Goal: Information Seeking & Learning: Find specific fact

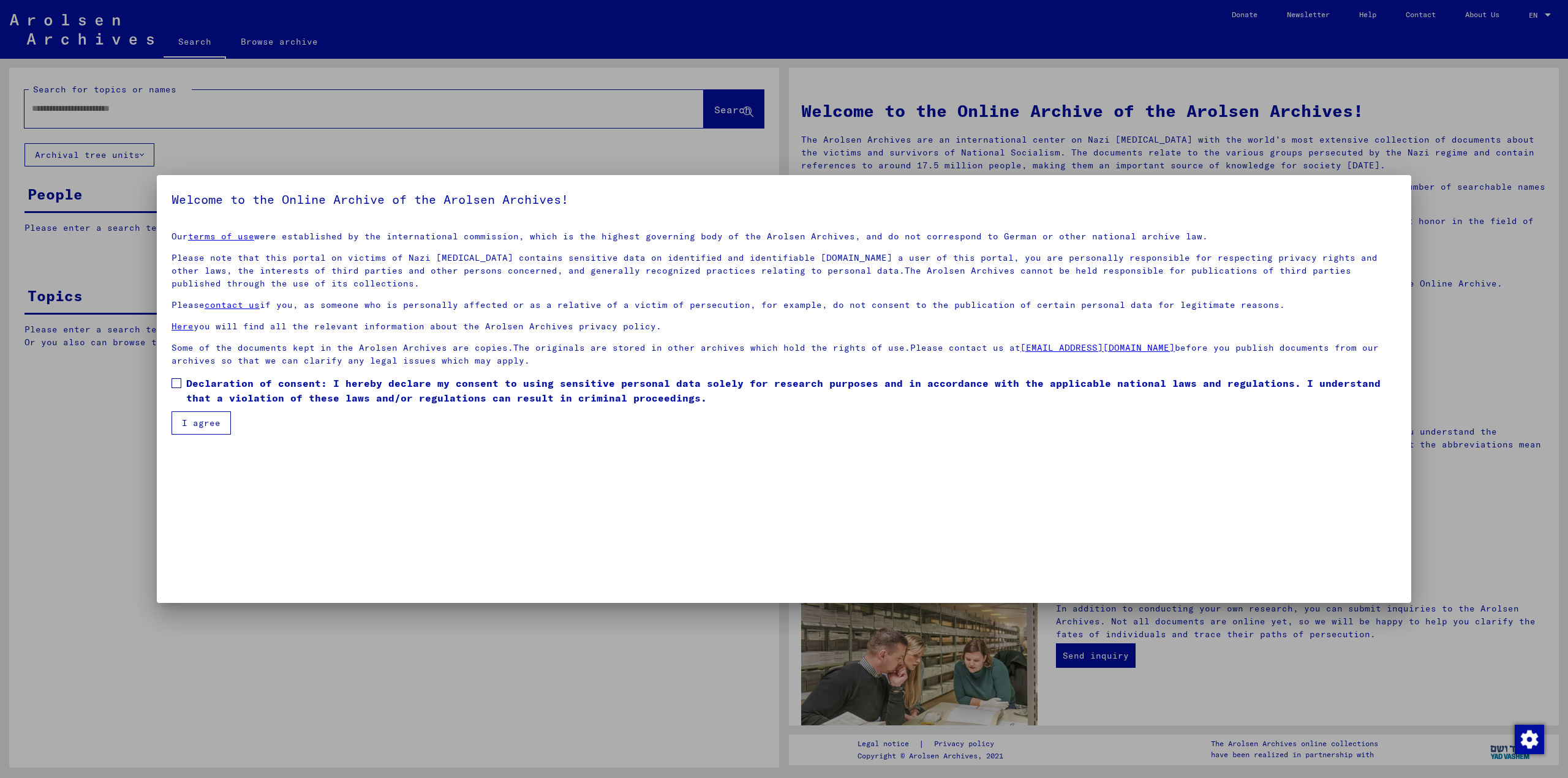
click at [182, 396] on label "Declaration of consent: I hereby declare my consent to using sensitive personal…" at bounding box center [784, 391] width 1225 height 29
click at [183, 412] on button "I agree" at bounding box center [201, 424] width 59 height 24
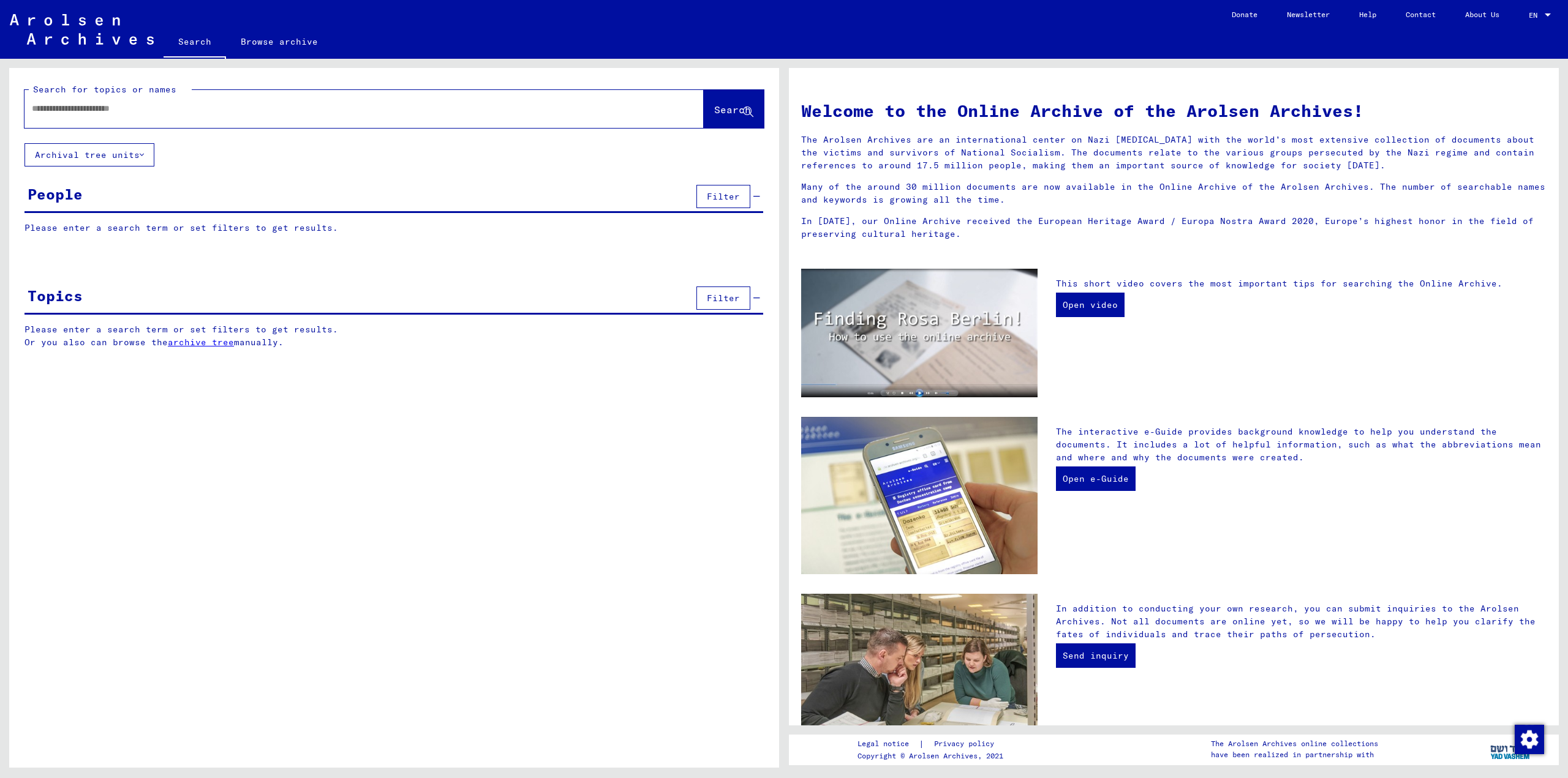
click at [76, 106] on input "text" at bounding box center [349, 109] width 636 height 13
type input "**********"
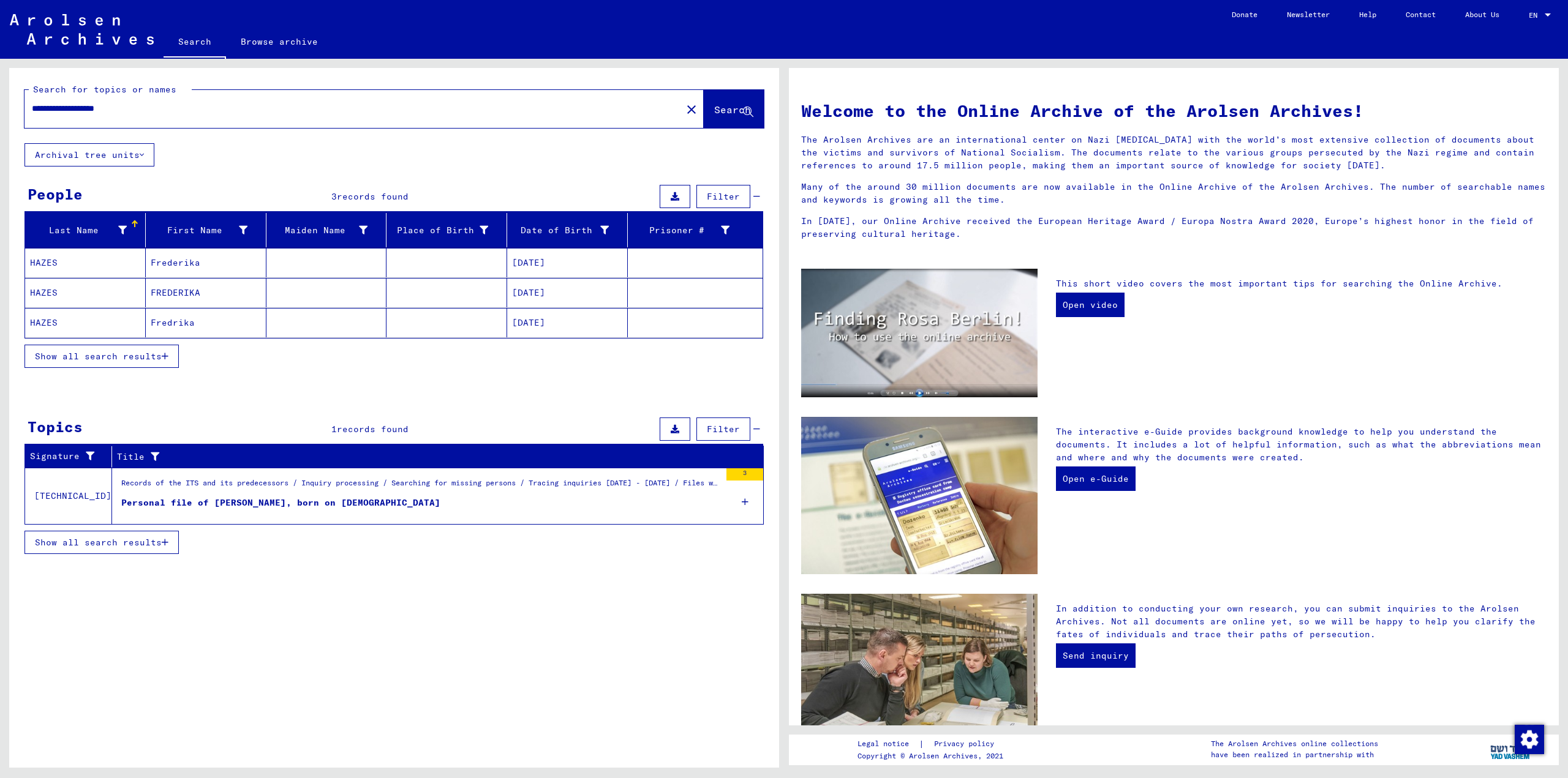
click at [532, 325] on mat-cell "[DATE]" at bounding box center [567, 322] width 120 height 29
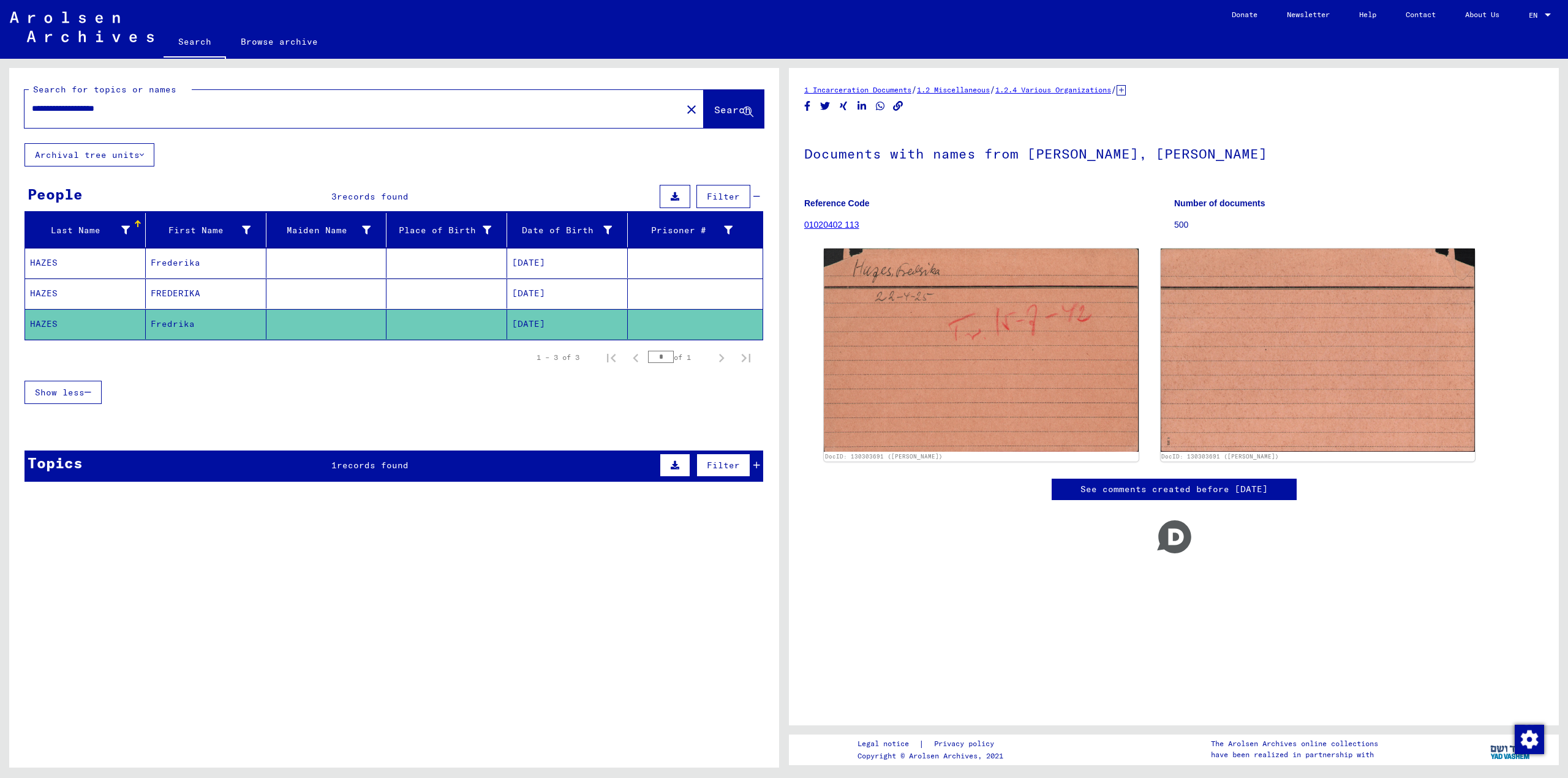
click at [532, 294] on mat-cell "[DATE]" at bounding box center [567, 294] width 120 height 30
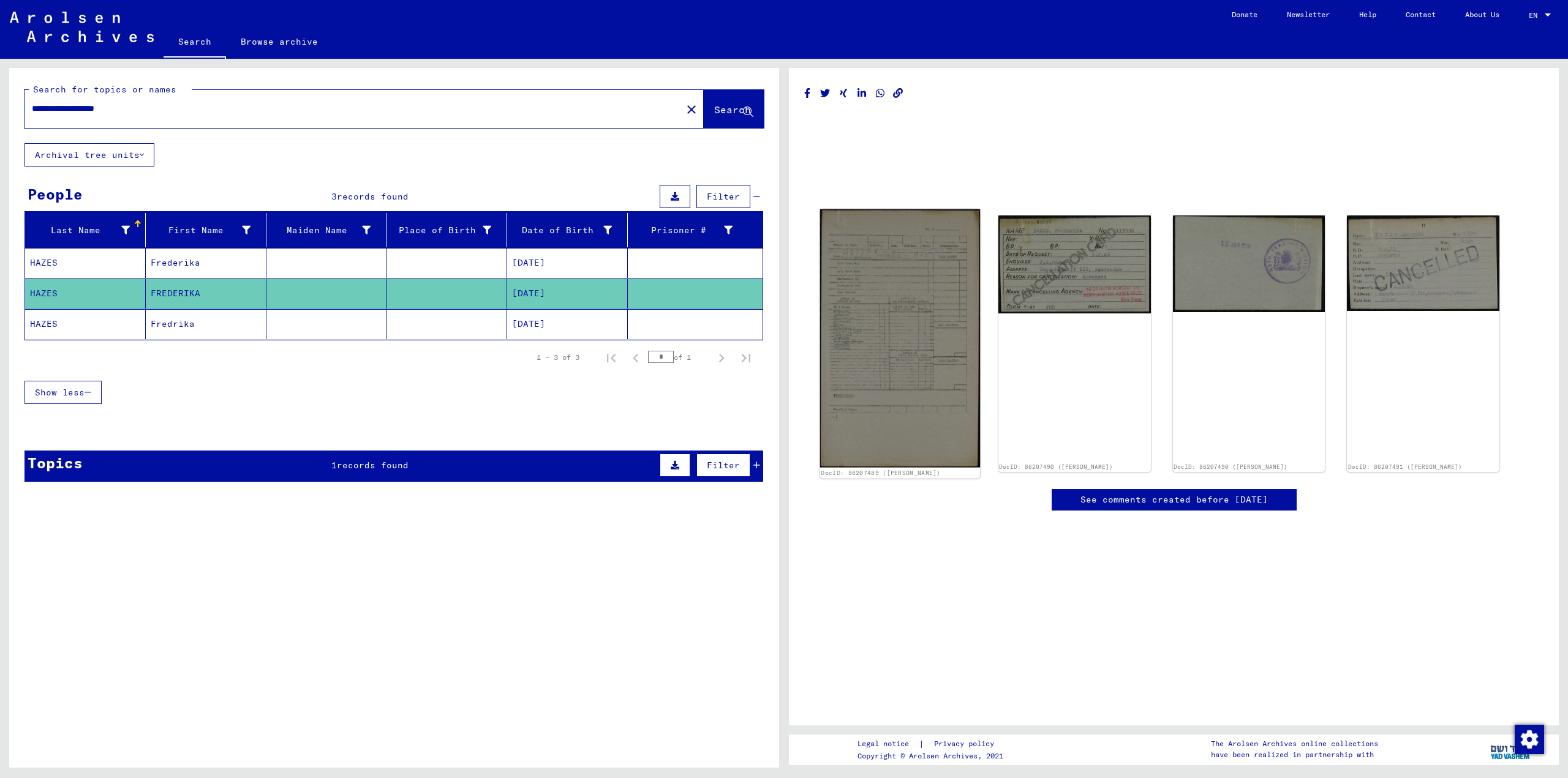
click at [845, 268] on img at bounding box center [899, 339] width 160 height 258
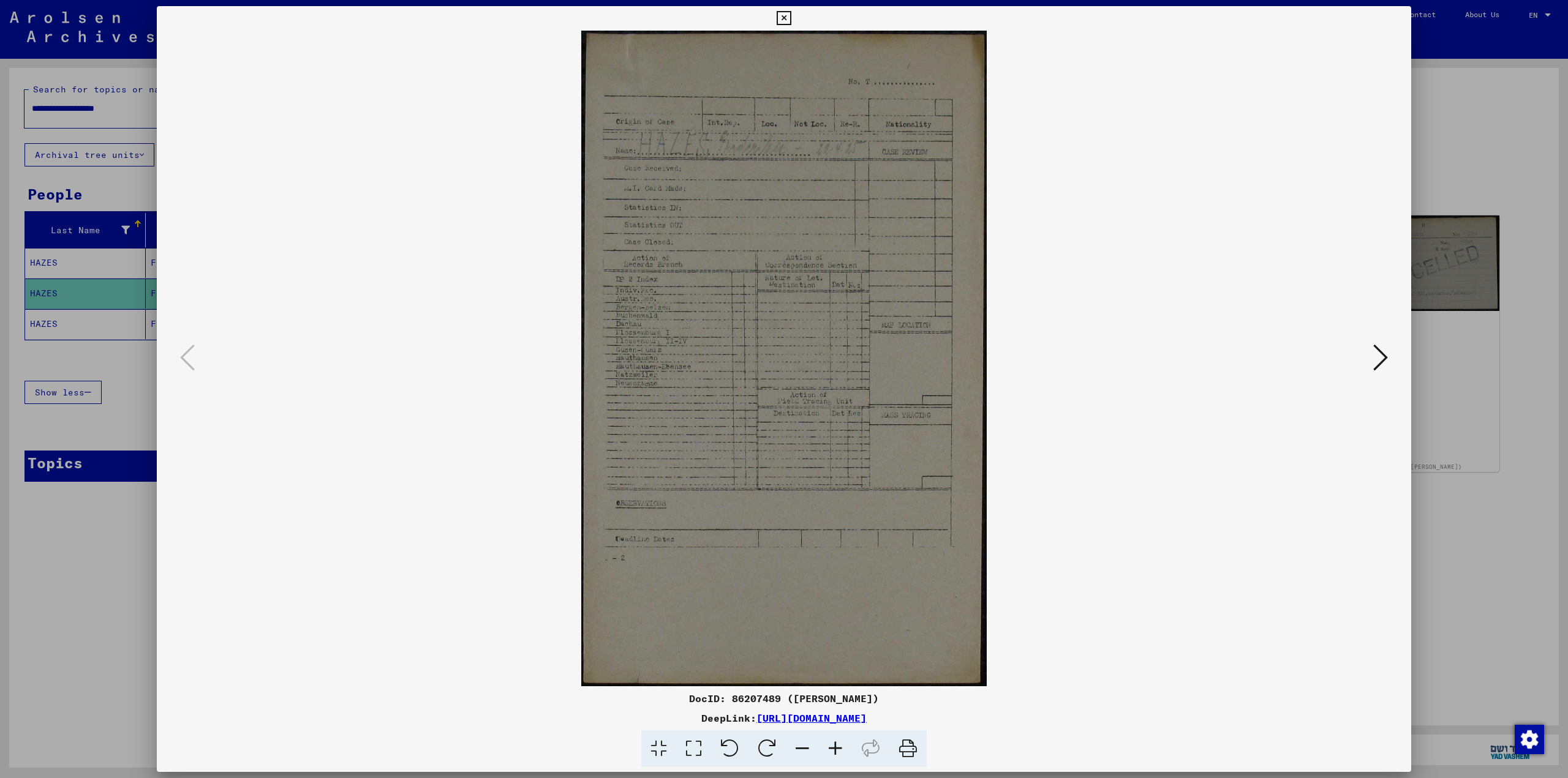
click at [839, 748] on icon at bounding box center [836, 749] width 33 height 37
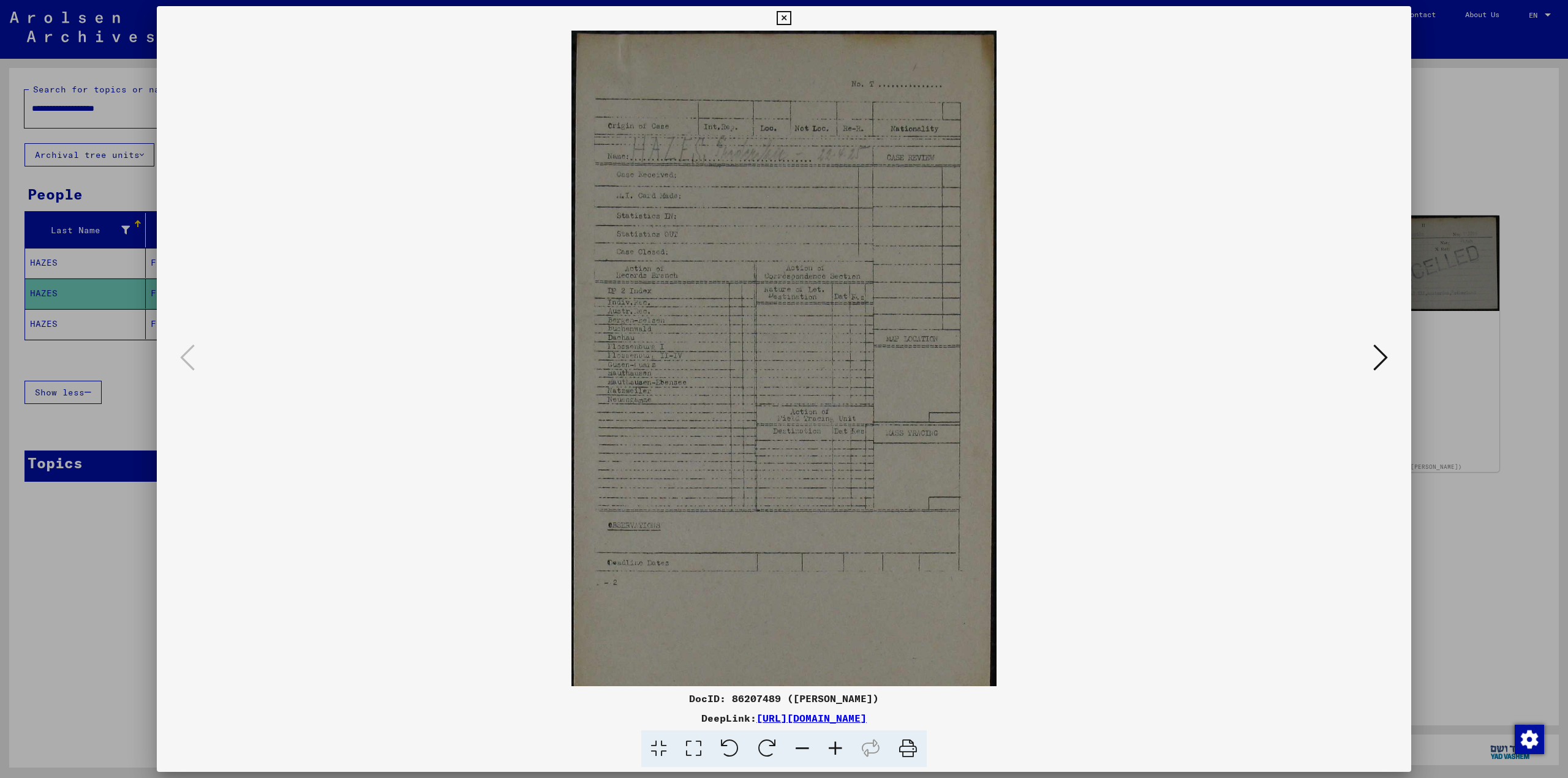
click at [839, 748] on icon at bounding box center [836, 749] width 33 height 37
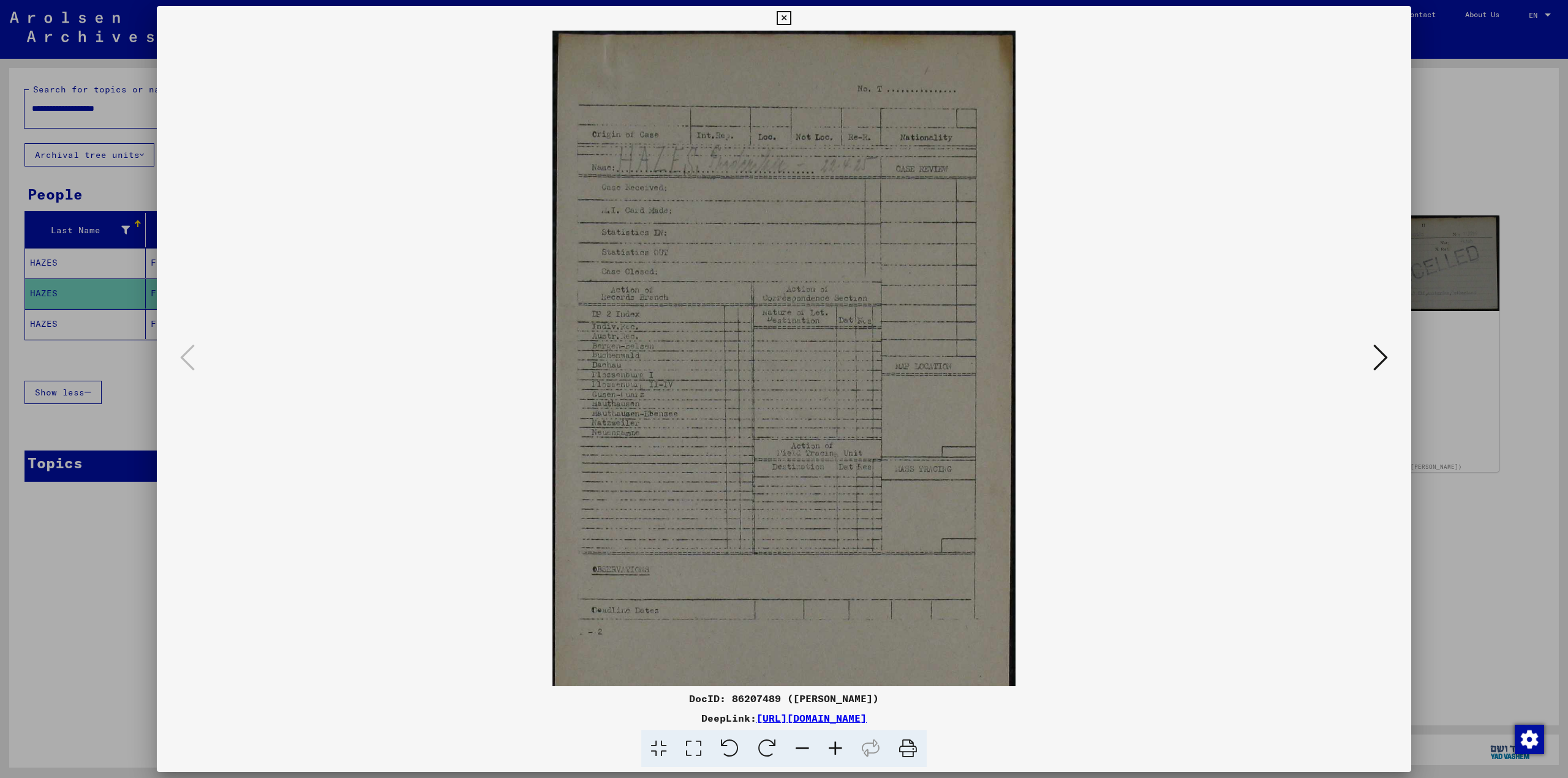
click at [839, 748] on icon at bounding box center [836, 749] width 33 height 37
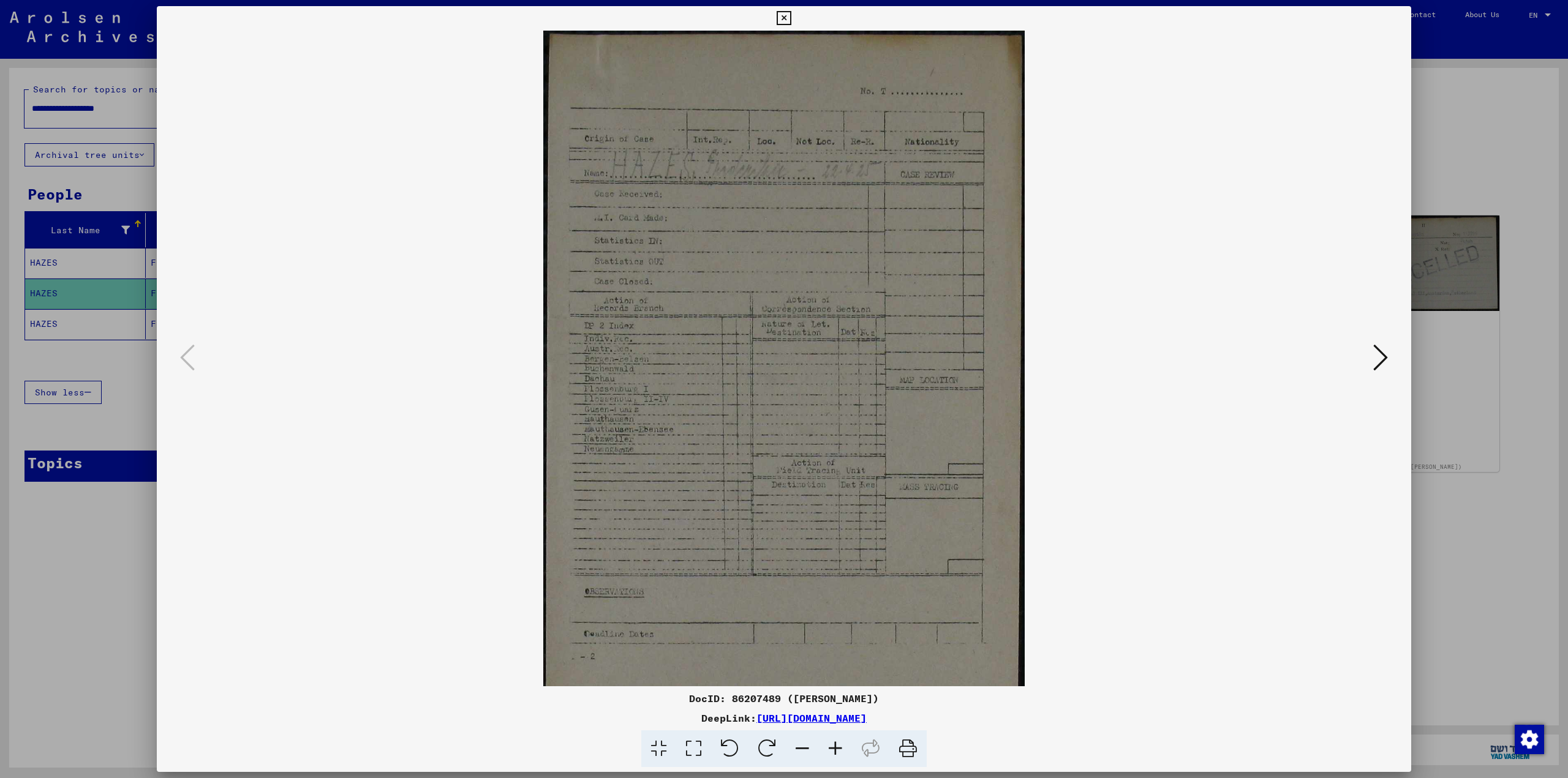
click at [839, 748] on icon at bounding box center [836, 749] width 33 height 37
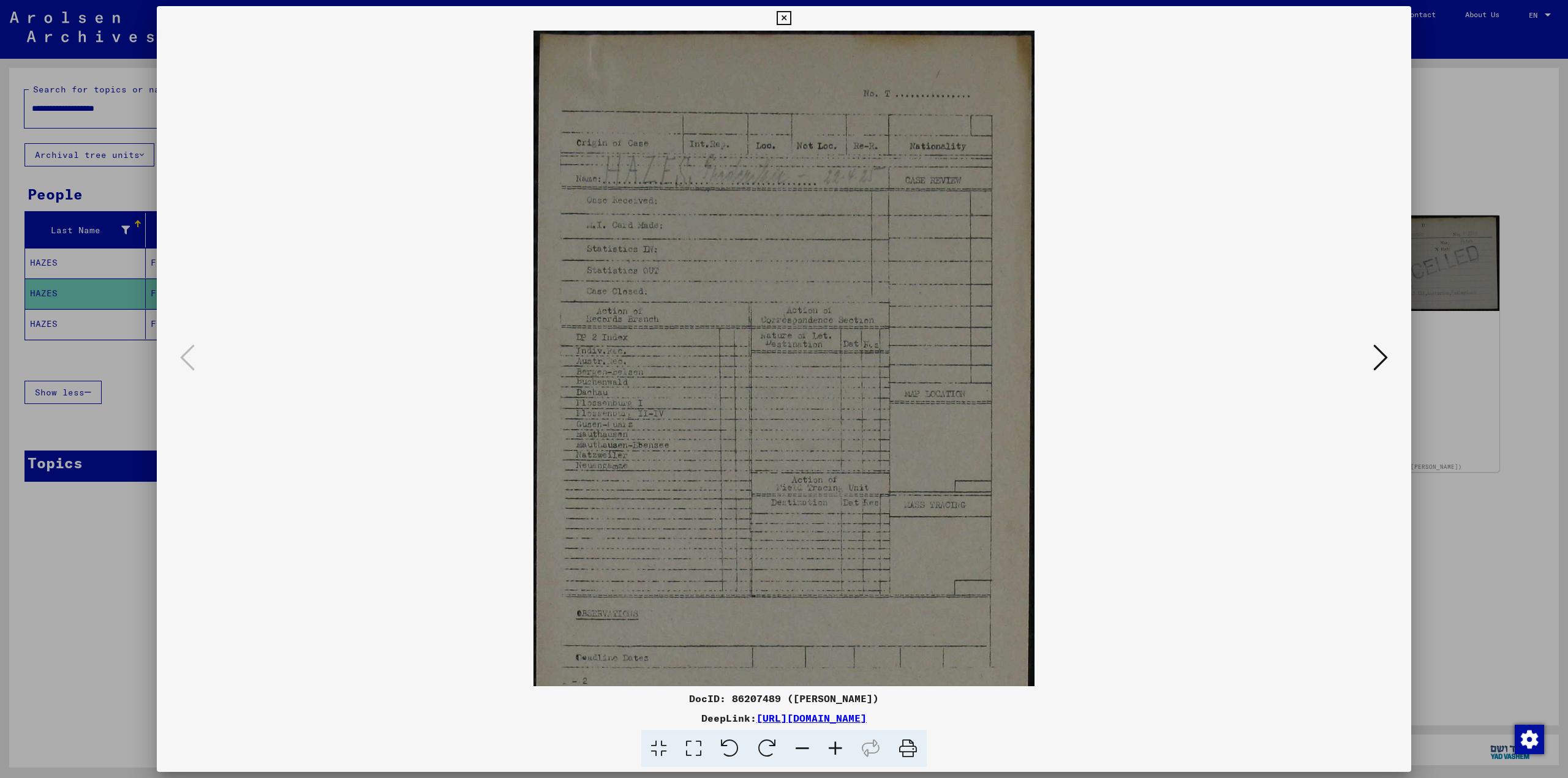
click at [839, 748] on icon at bounding box center [836, 749] width 33 height 37
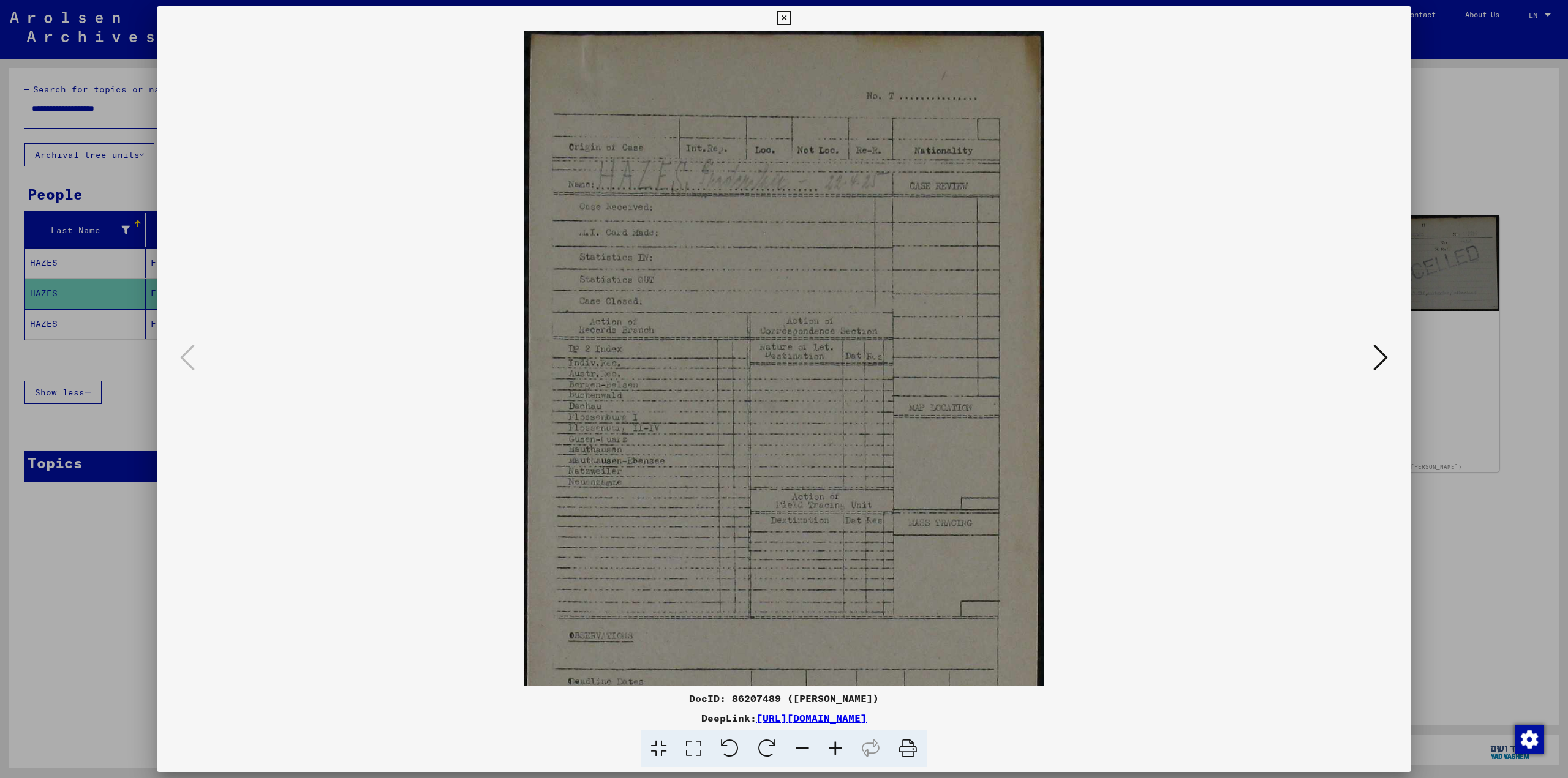
click at [839, 748] on icon at bounding box center [836, 749] width 33 height 37
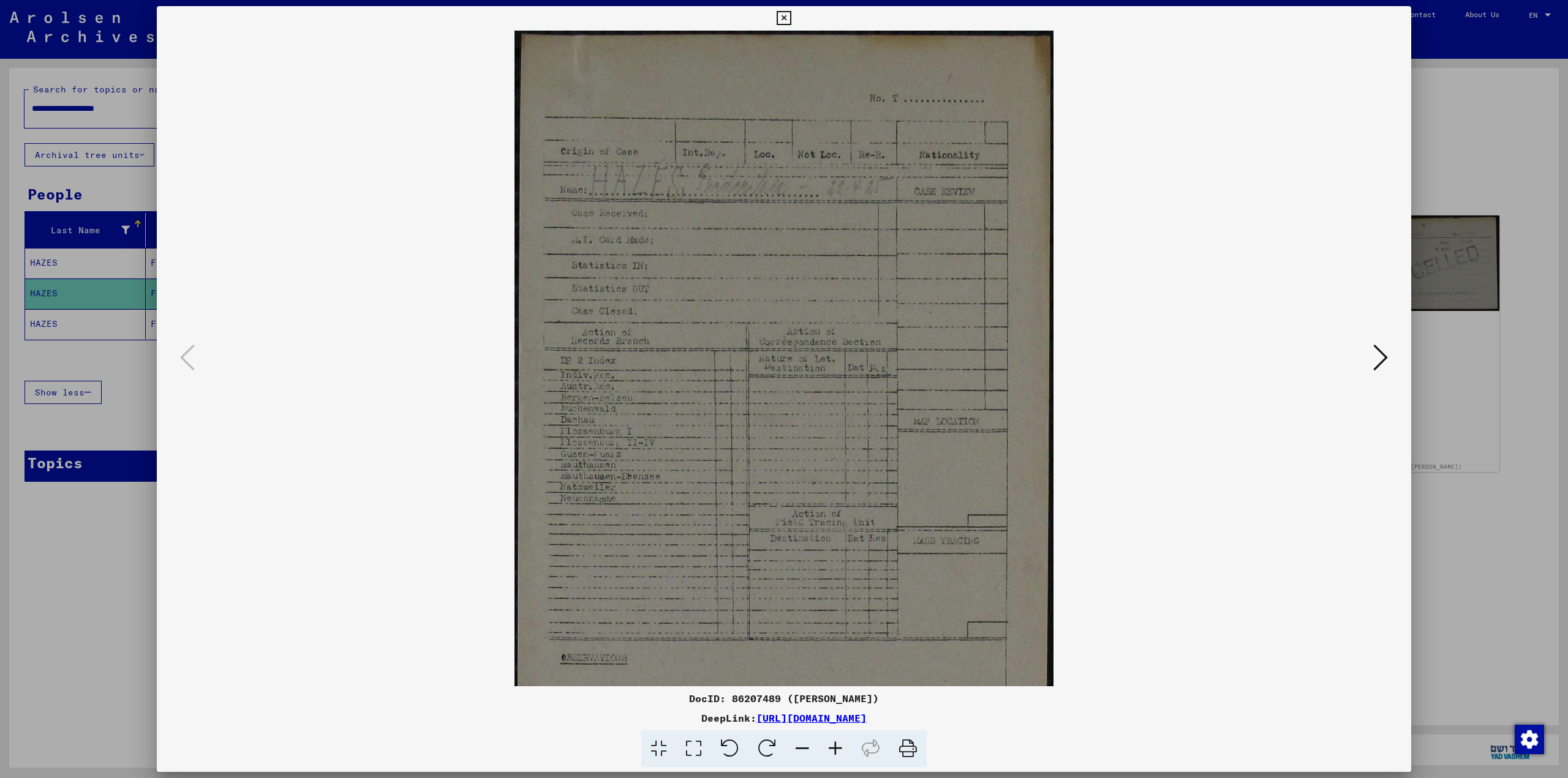
click at [1383, 362] on icon at bounding box center [1381, 358] width 15 height 29
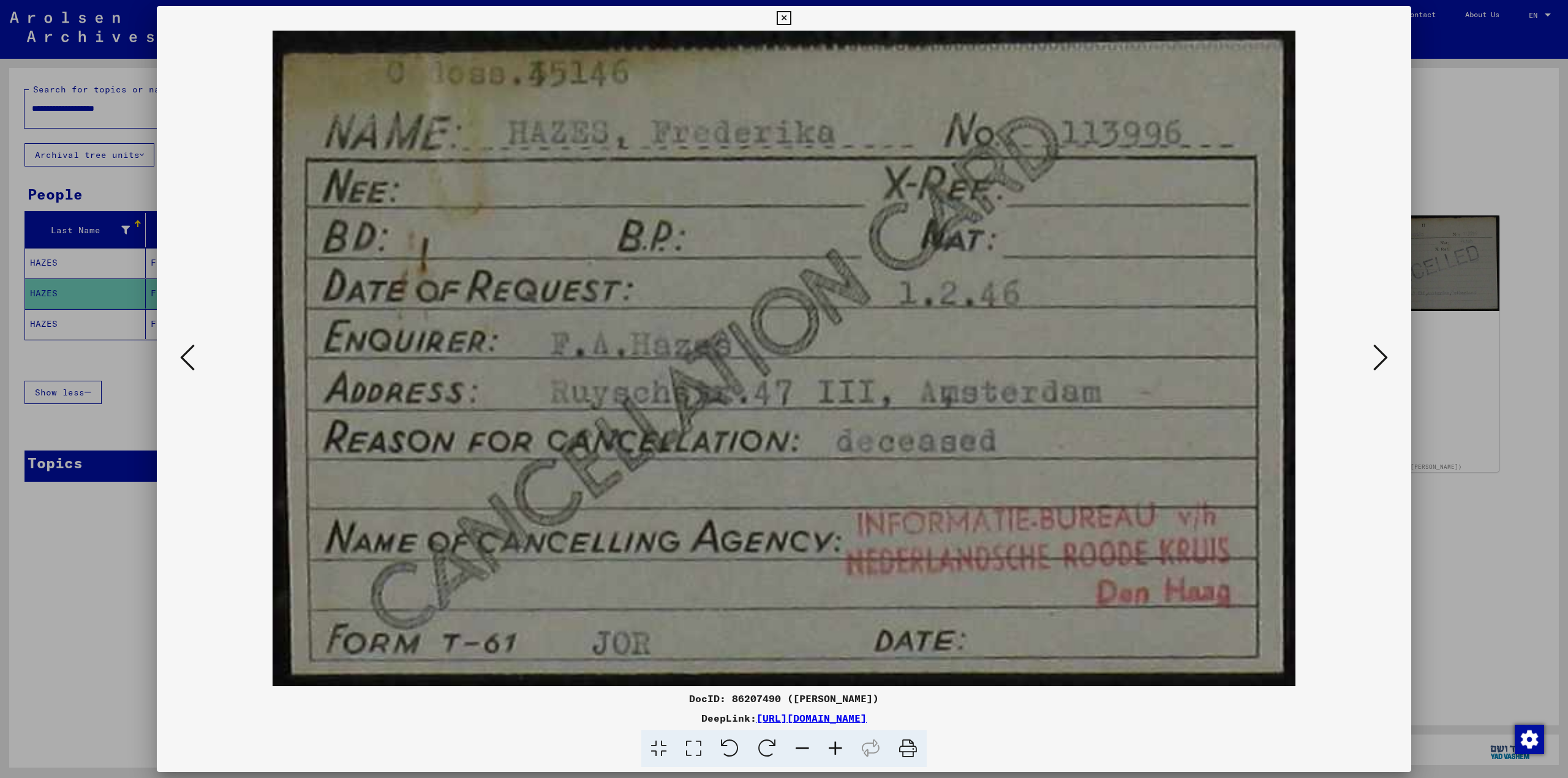
click at [1371, 365] on button at bounding box center [1381, 358] width 22 height 35
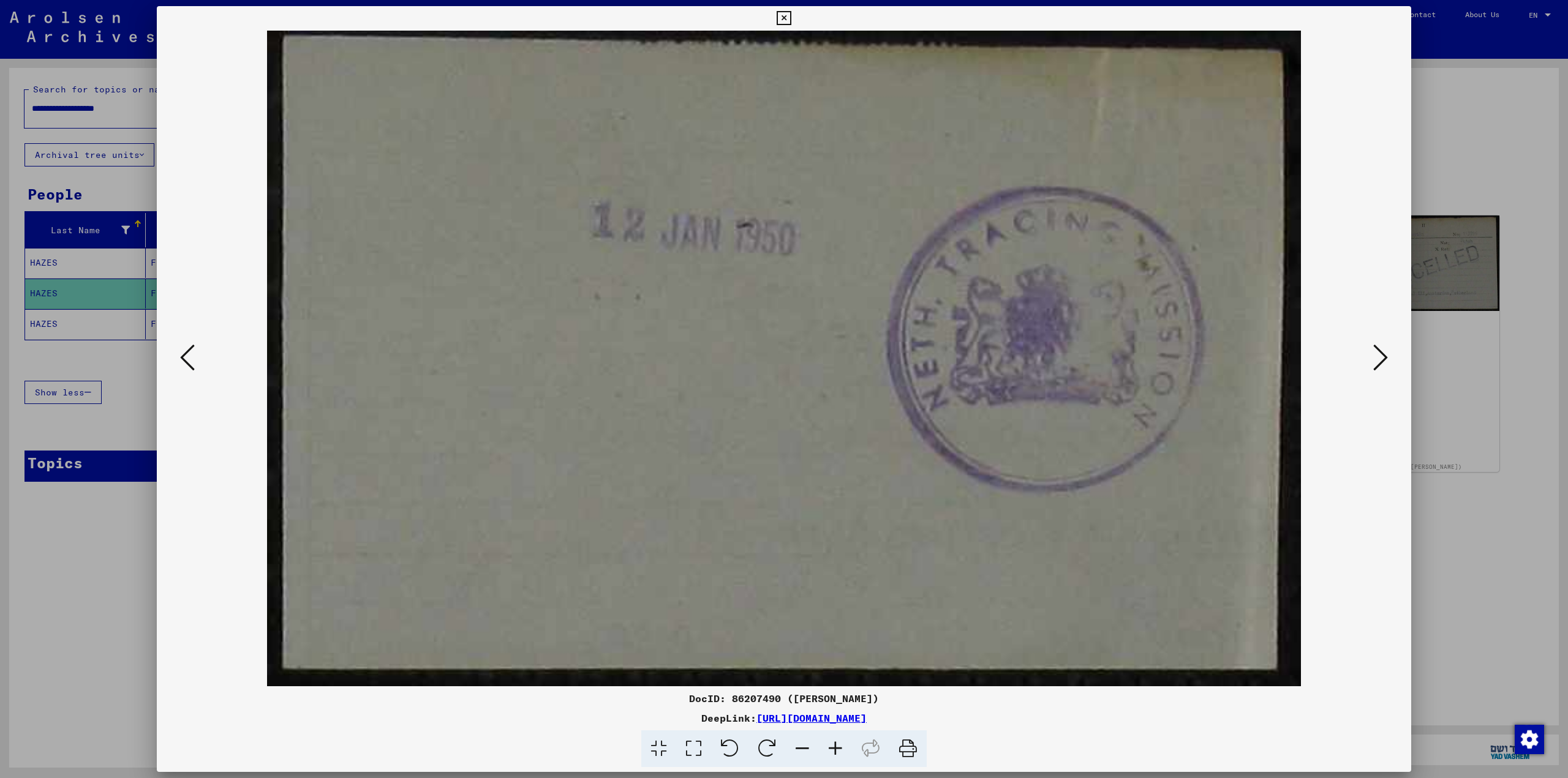
click at [1371, 365] on button at bounding box center [1381, 358] width 22 height 35
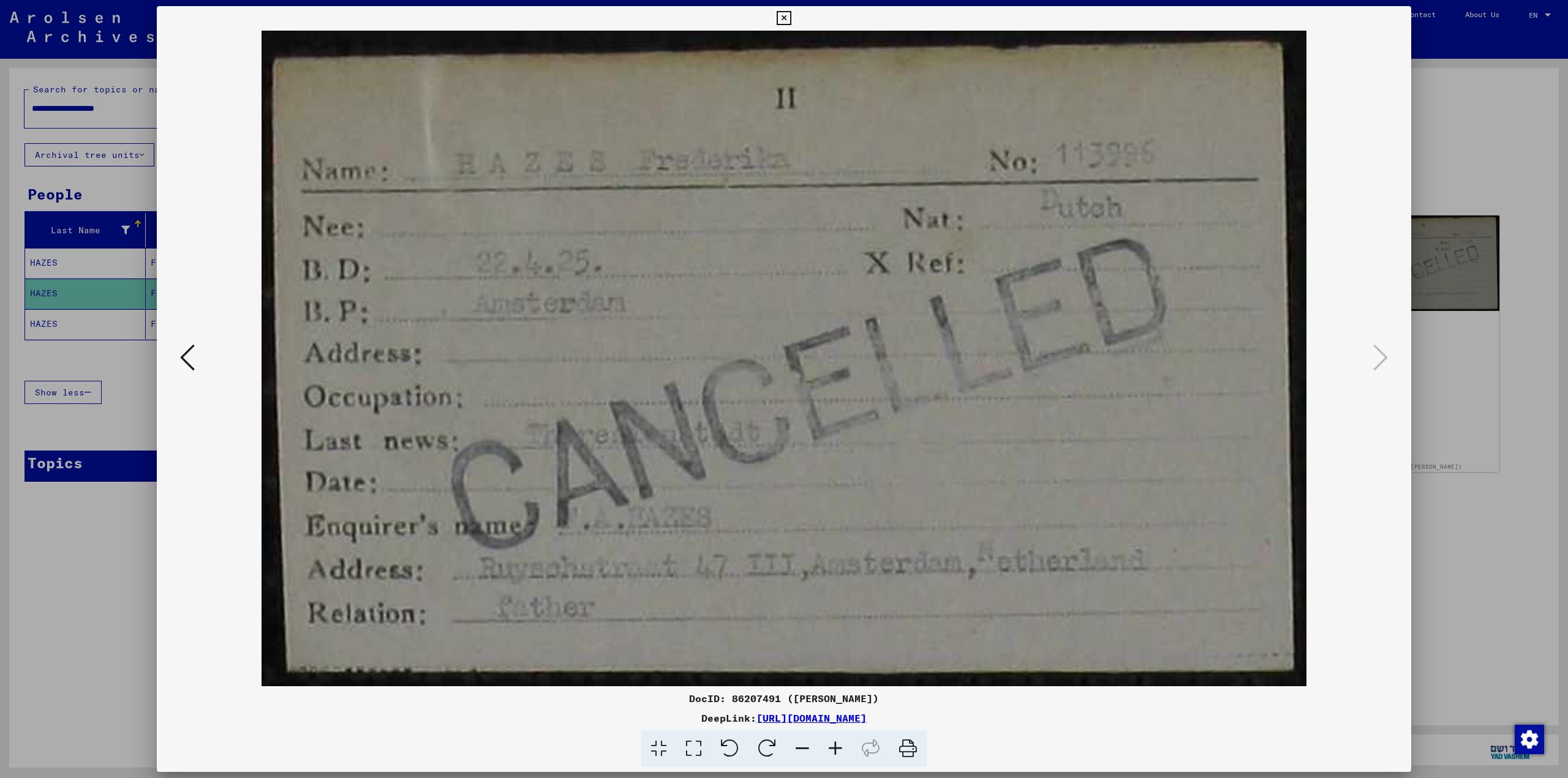
click at [1459, 192] on div at bounding box center [784, 389] width 1568 height 778
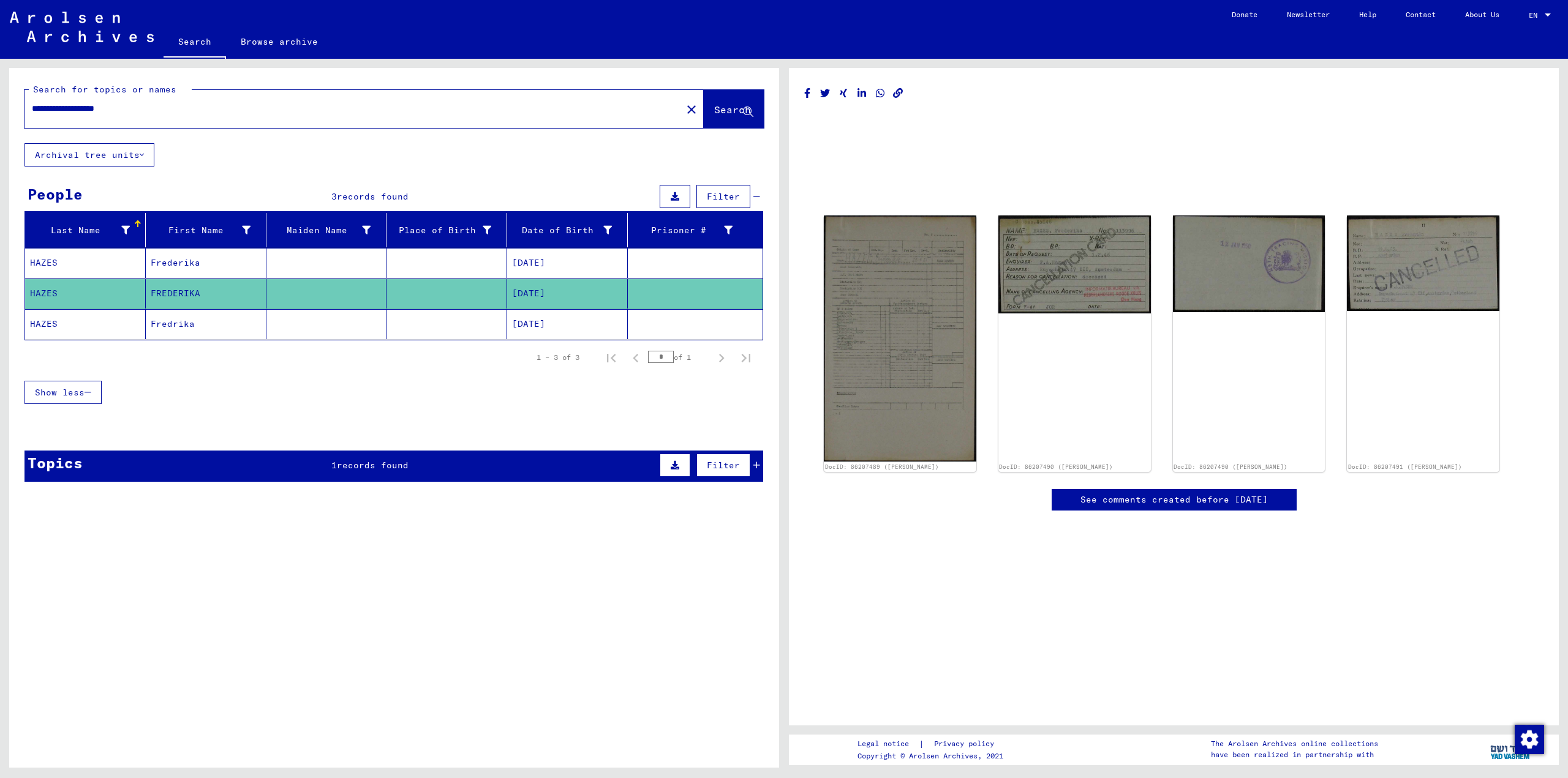
click at [524, 335] on mat-cell "[DATE]" at bounding box center [567, 324] width 120 height 30
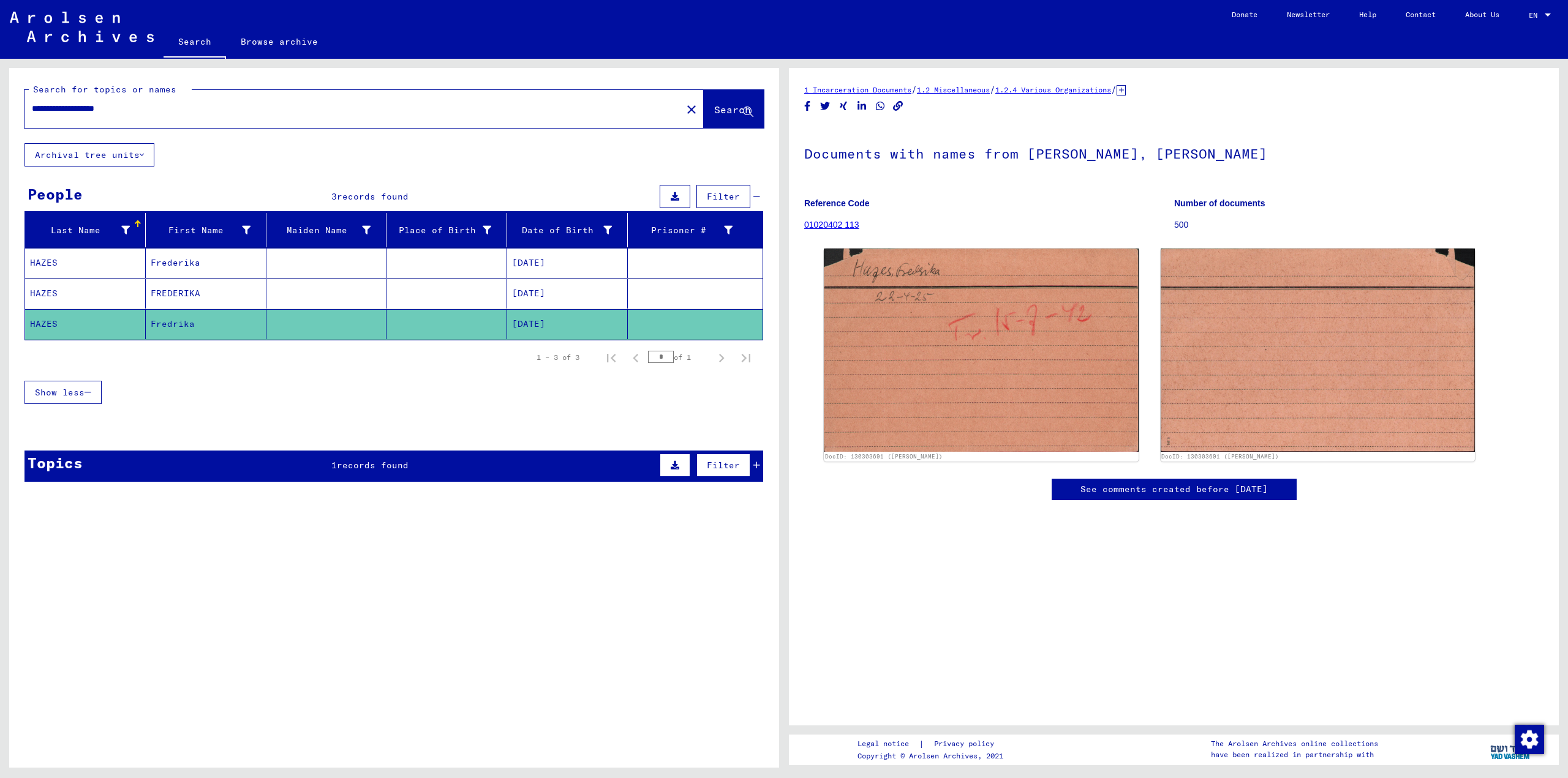
click at [880, 298] on img at bounding box center [981, 350] width 315 height 202
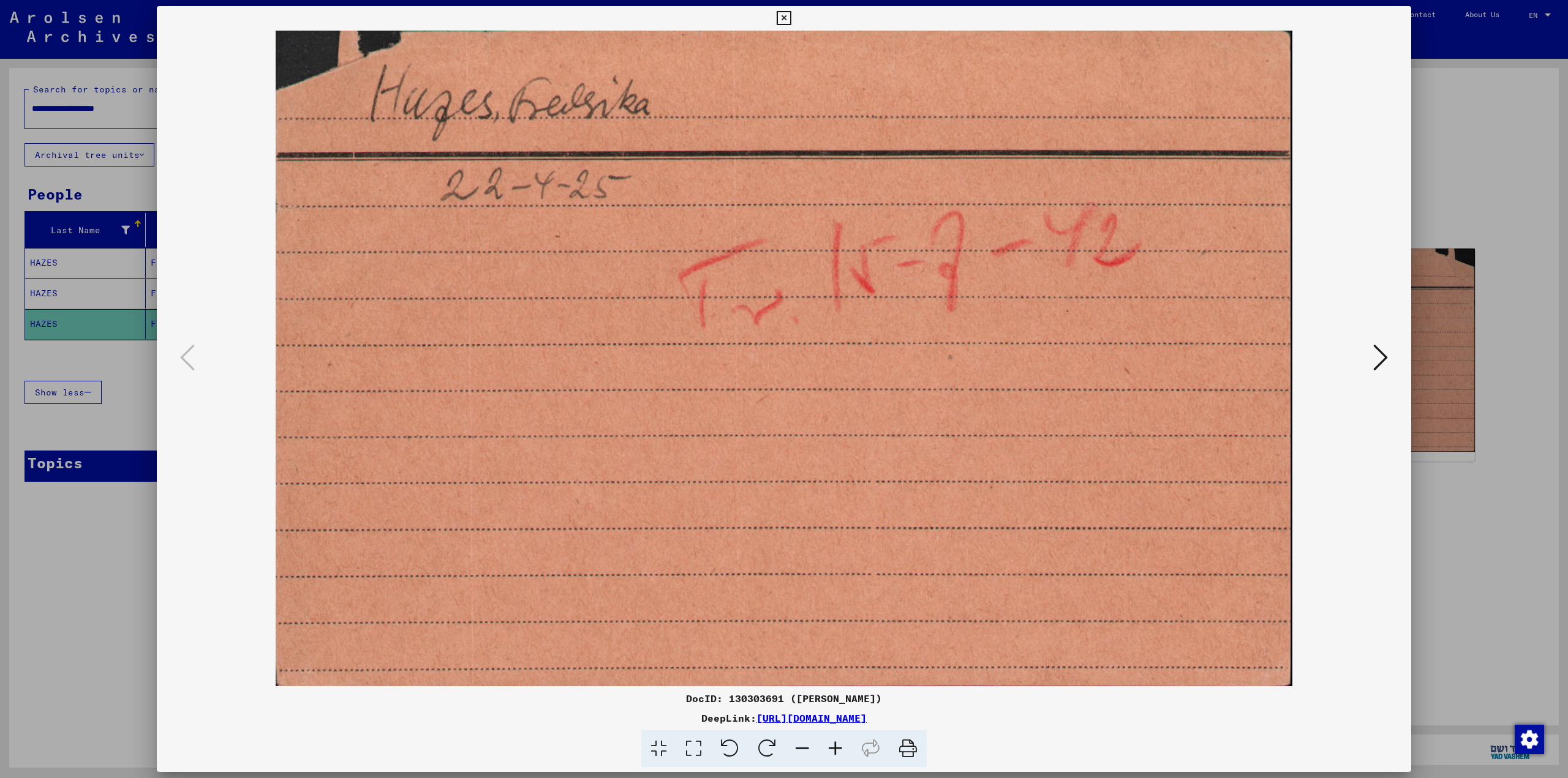
click at [916, 747] on icon at bounding box center [907, 749] width 37 height 37
click at [0, 543] on div at bounding box center [784, 389] width 1568 height 778
